Goal: Transaction & Acquisition: Obtain resource

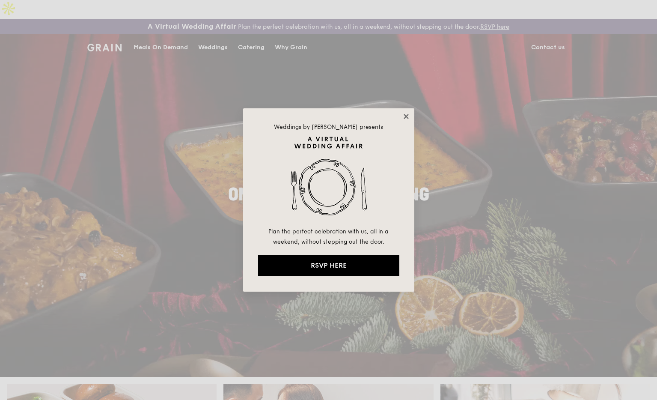
click at [406, 114] on icon at bounding box center [406, 117] width 8 height 8
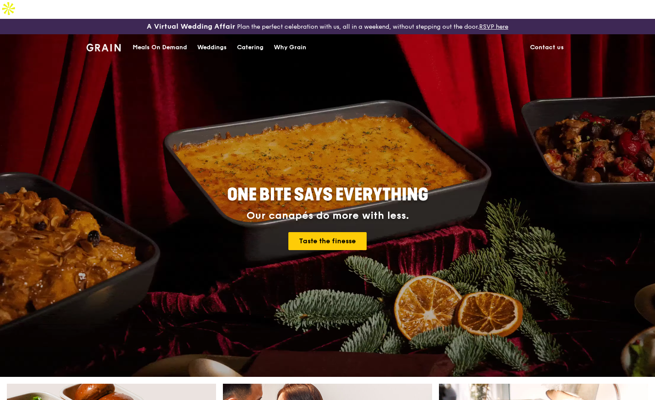
click at [145, 35] on div "Meals On Demand" at bounding box center [160, 48] width 54 height 26
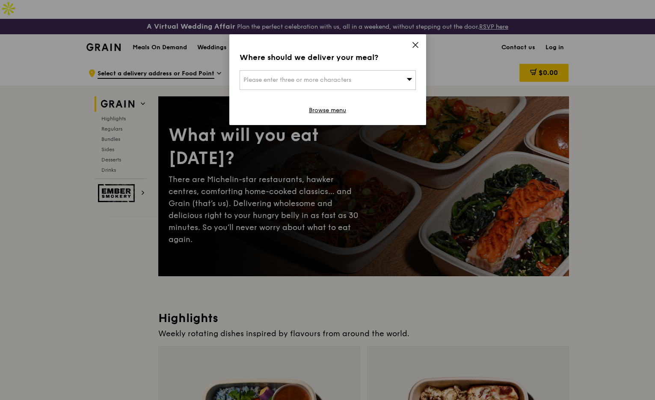
click at [406, 80] on icon at bounding box center [409, 79] width 6 height 6
click at [322, 75] on input "search" at bounding box center [327, 80] width 175 height 19
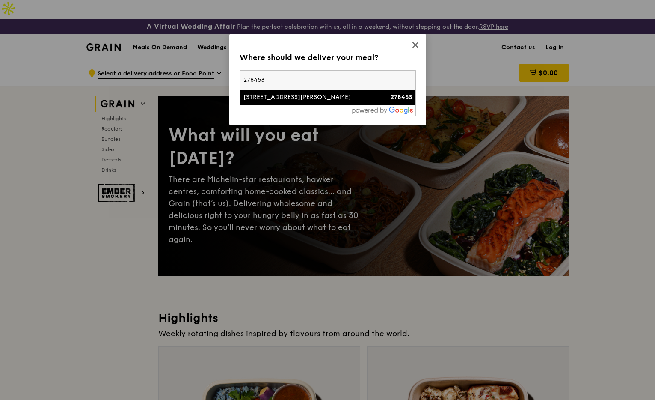
type input "278453"
click at [325, 94] on div "[STREET_ADDRESS][PERSON_NAME]" at bounding box center [306, 97] width 127 height 9
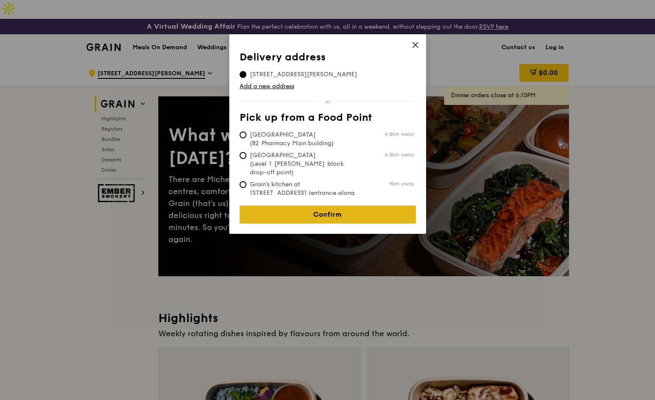
click at [334, 212] on link "Confirm" at bounding box center [328, 214] width 176 height 18
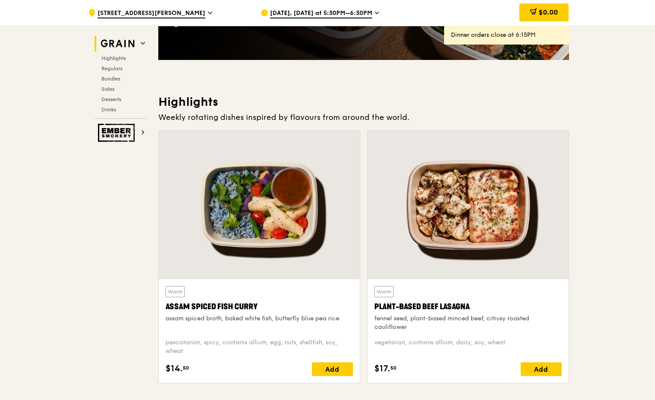
scroll to position [229, 0]
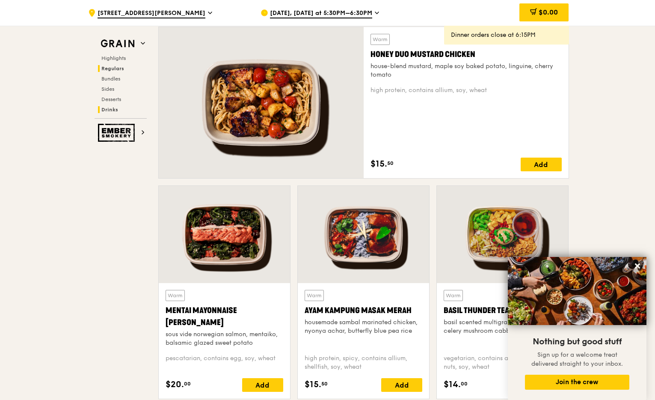
click at [109, 112] on span "Drinks" at bounding box center [109, 110] width 17 height 6
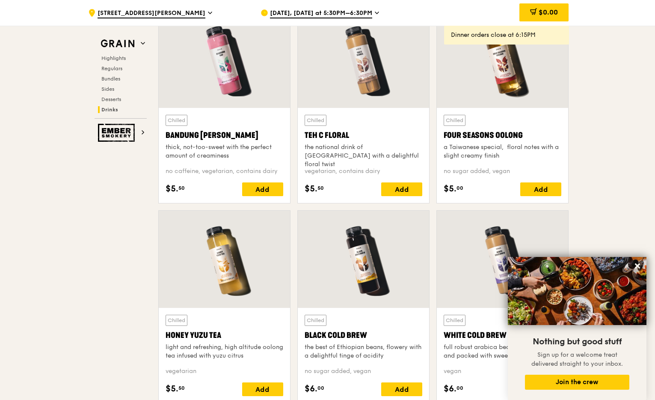
scroll to position [3064, 0]
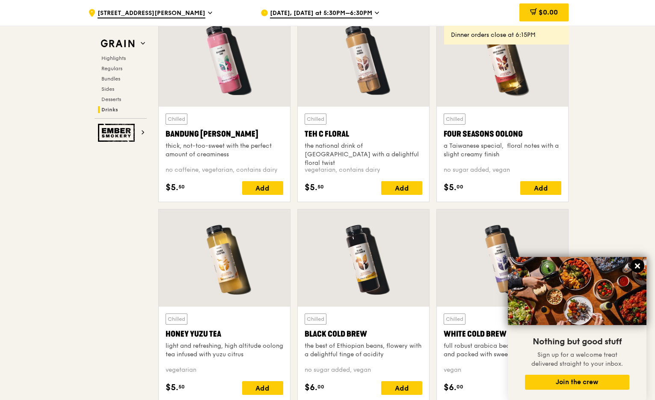
click at [638, 264] on icon at bounding box center [637, 265] width 5 height 5
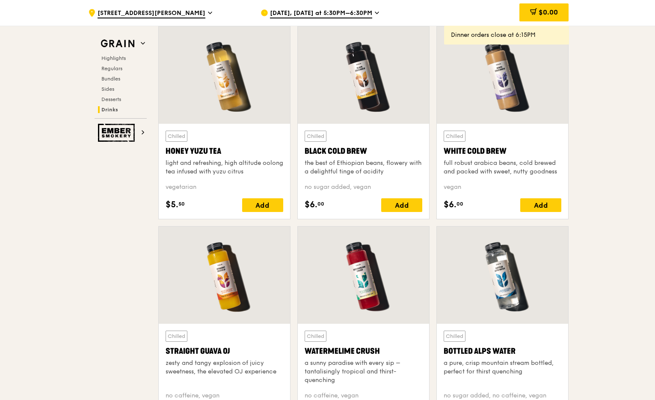
scroll to position [3307, 0]
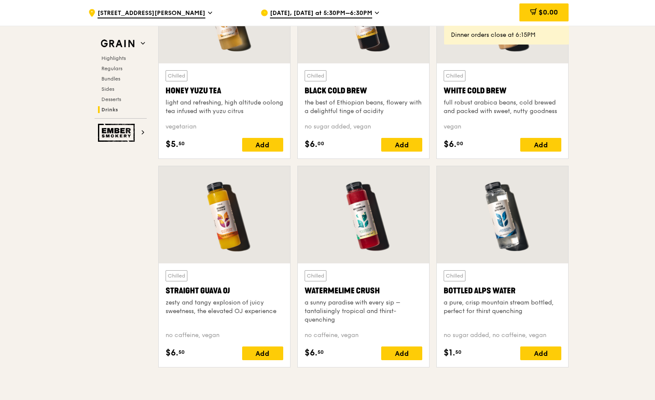
click at [356, 199] on div at bounding box center [363, 214] width 131 height 97
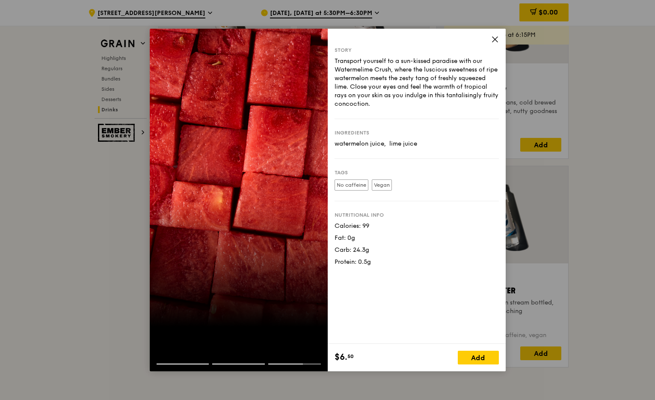
drag, startPoint x: 419, startPoint y: 144, endPoint x: 336, endPoint y: 143, distance: 82.6
click at [336, 143] on div "watermelon juice,  lime juice" at bounding box center [417, 143] width 164 height 9
click at [337, 143] on div "watermelon juice,  lime juice" at bounding box center [417, 143] width 164 height 9
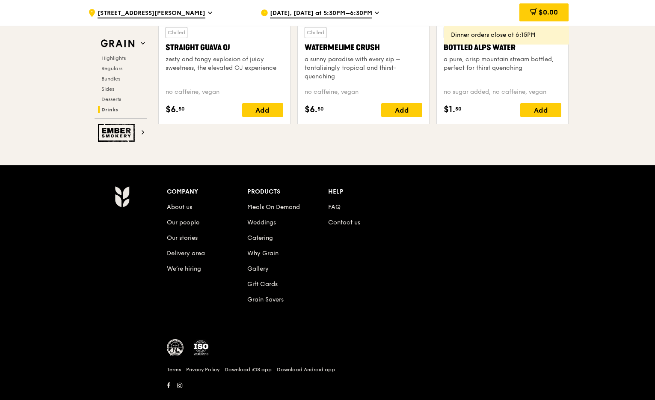
scroll to position [2963, 0]
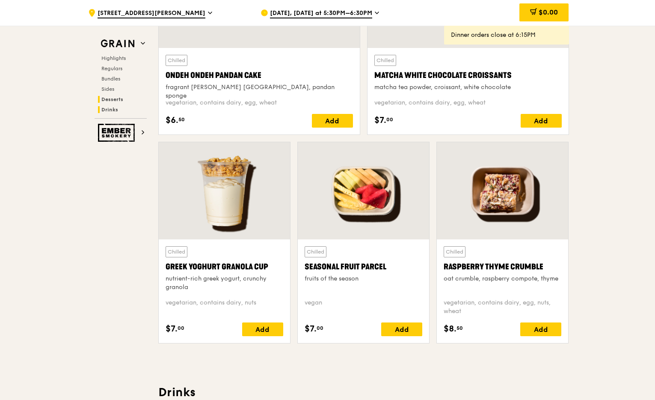
click at [107, 107] on span "Drinks" at bounding box center [109, 110] width 17 height 6
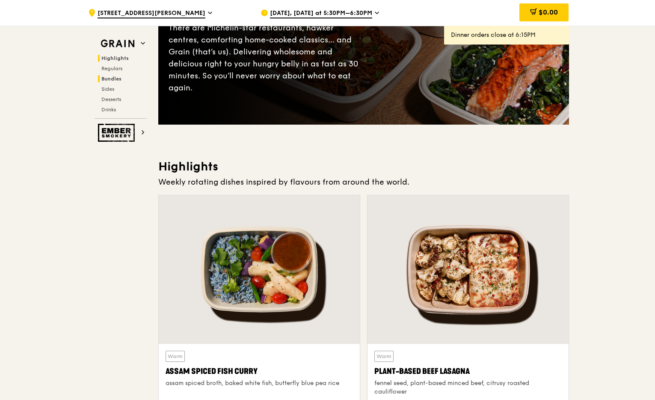
scroll to position [0, 0]
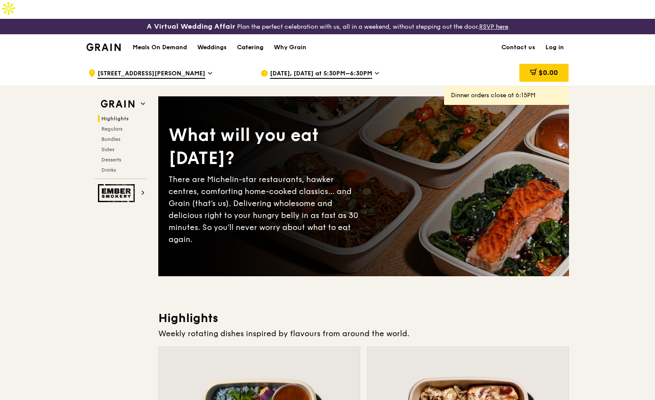
click at [254, 35] on div "Catering" at bounding box center [250, 48] width 27 height 26
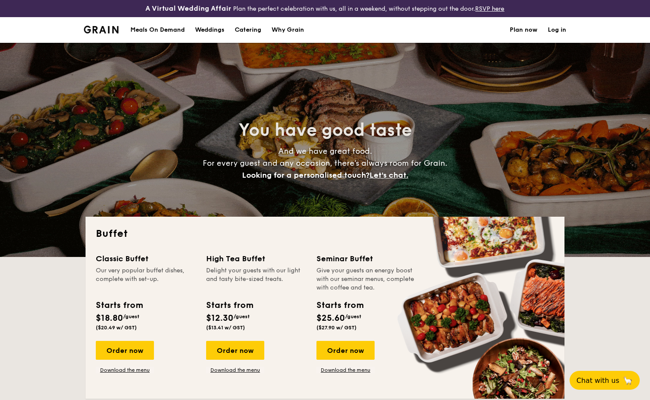
select select
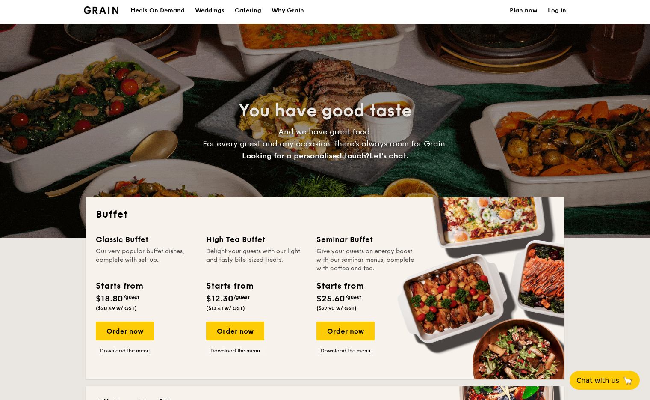
scroll to position [93, 0]
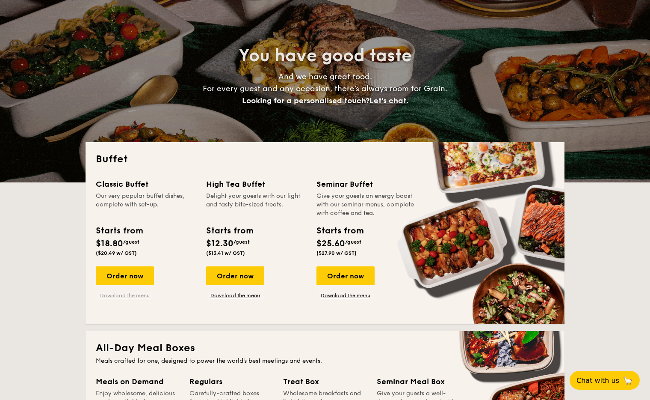
click at [138, 292] on link "Download the menu" at bounding box center [125, 295] width 58 height 7
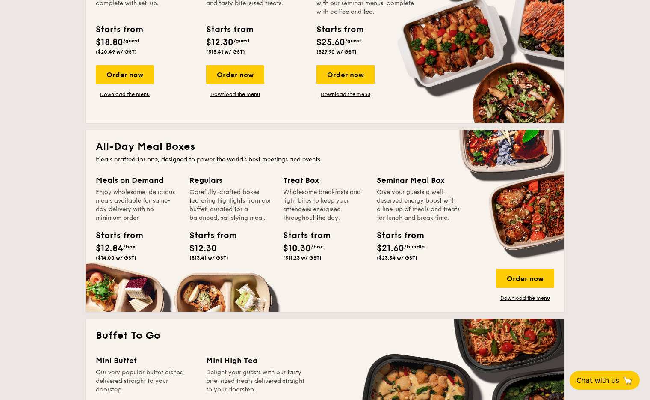
scroll to position [299, 0]
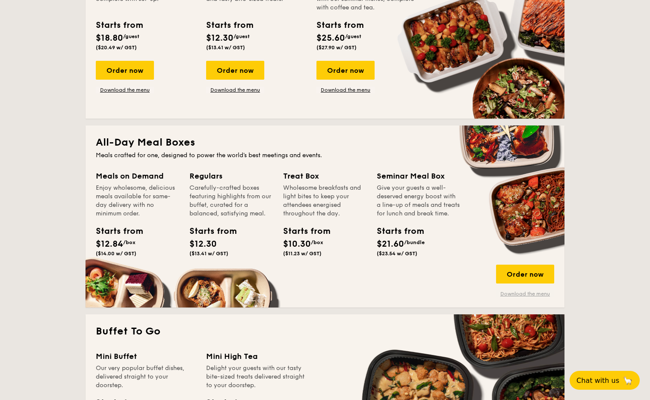
click at [527, 290] on link "Download the menu" at bounding box center [525, 293] width 58 height 7
click at [521, 264] on div "Order now" at bounding box center [525, 273] width 58 height 19
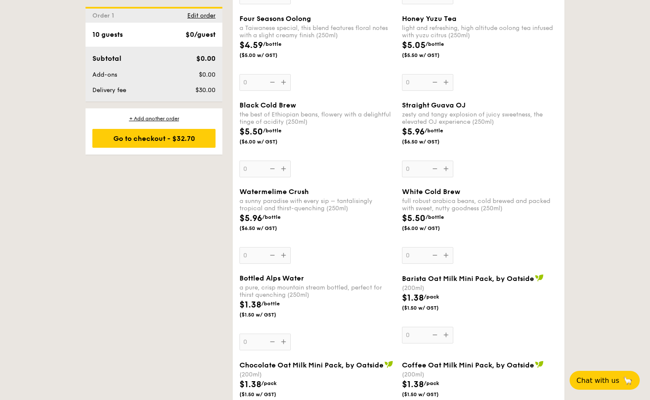
scroll to position [1295, 0]
drag, startPoint x: 290, startPoint y: 274, endPoint x: 308, endPoint y: 276, distance: 18.1
click at [308, 283] on div "a pure, crisp mountain stream bottled, perfect for thirst quenching (250ml)" at bounding box center [318, 290] width 156 height 15
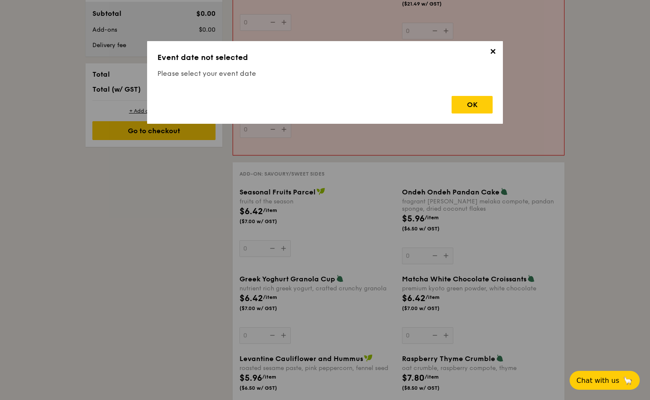
scroll to position [246, 0]
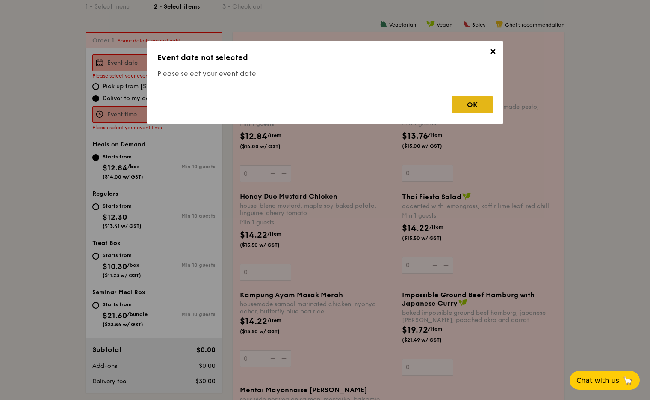
click at [463, 108] on div "OK" at bounding box center [472, 105] width 41 height 18
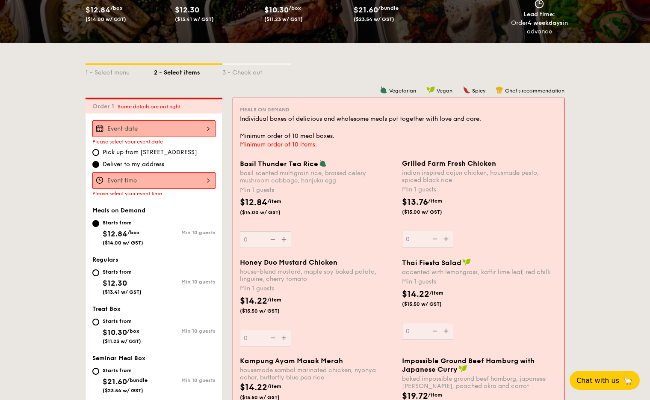
scroll to position [0, 0]
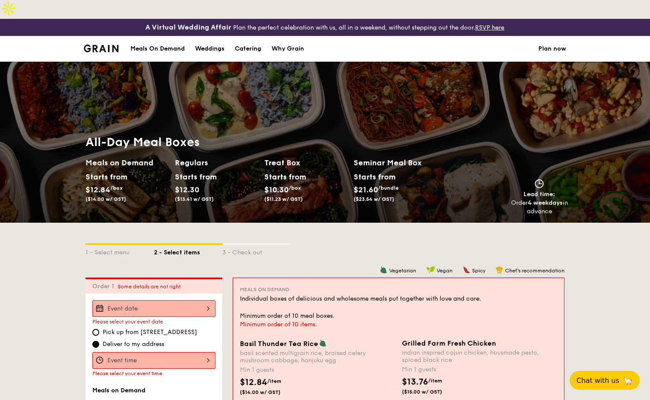
click at [170, 36] on div "Meals On Demand" at bounding box center [157, 49] width 54 height 26
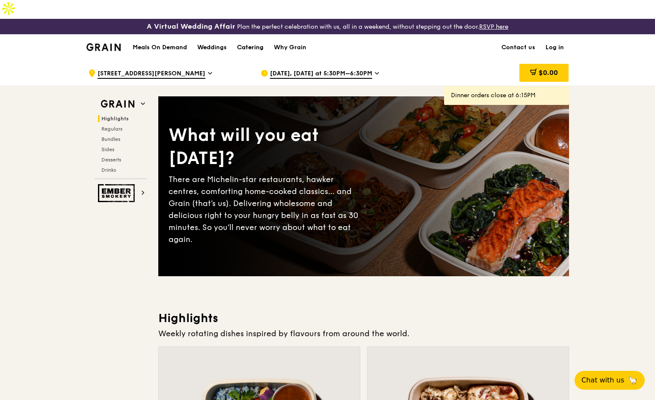
click at [253, 35] on div "Catering" at bounding box center [250, 48] width 27 height 26
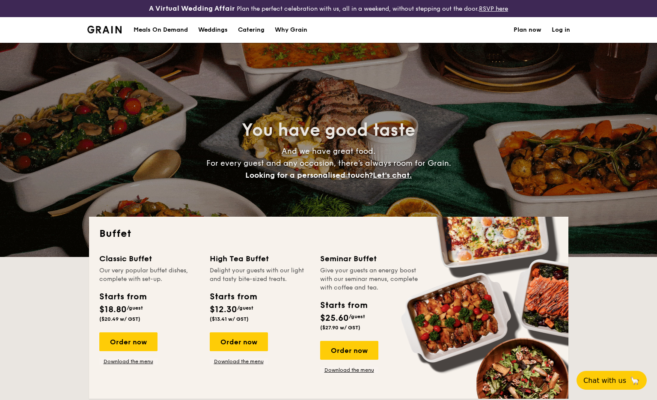
select select
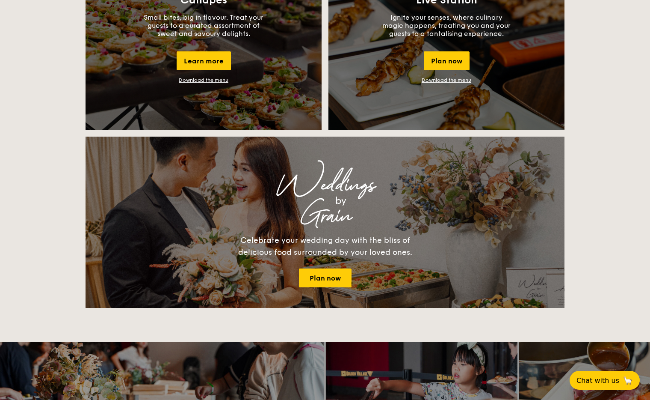
scroll to position [233, 0]
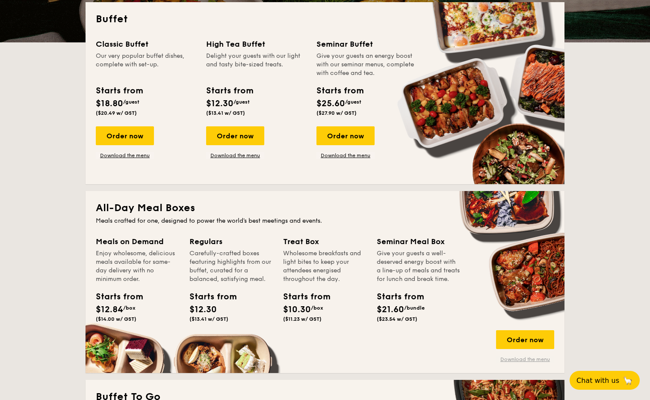
click at [523, 356] on link "Download the menu" at bounding box center [525, 359] width 58 height 7
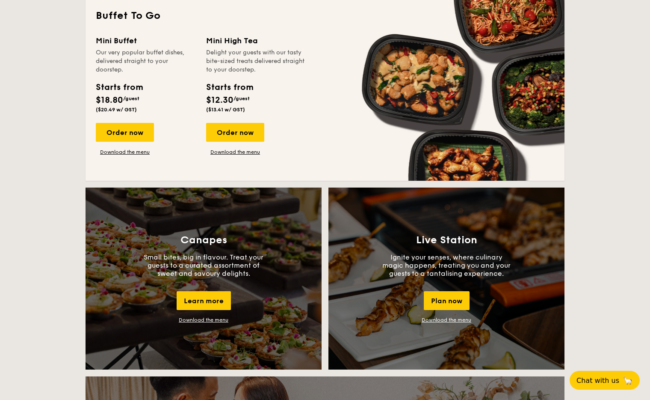
scroll to position [610, 0]
